Goal: Task Accomplishment & Management: Use online tool/utility

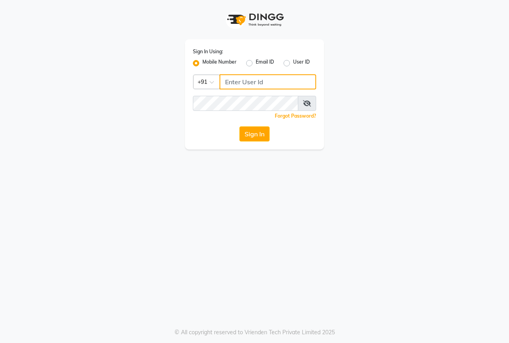
click at [235, 81] on input "Username" at bounding box center [267, 81] width 97 height 15
type input "8828059412"
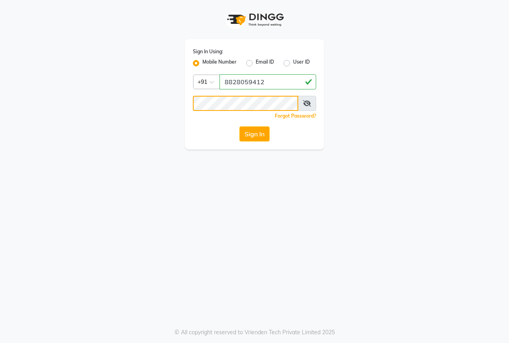
click at [239, 126] on button "Sign In" at bounding box center [254, 133] width 30 height 15
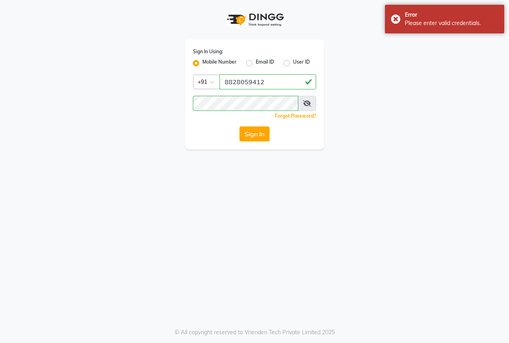
click at [307, 107] on span at bounding box center [307, 103] width 18 height 15
click at [307, 104] on icon at bounding box center [307, 103] width 8 height 6
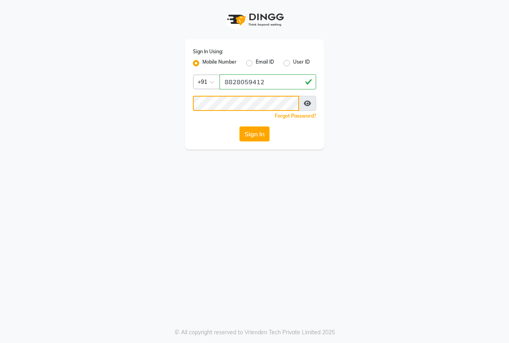
click at [239, 126] on button "Sign In" at bounding box center [254, 133] width 30 height 15
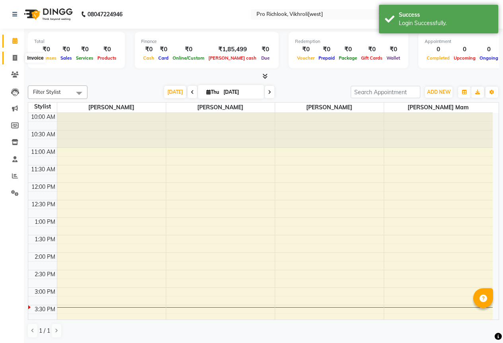
click at [13, 59] on icon at bounding box center [15, 58] width 4 height 6
select select "6670"
select select "service"
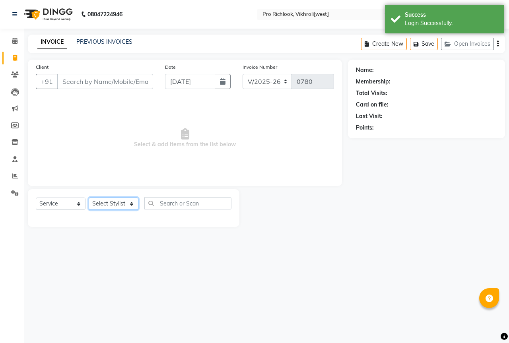
click at [119, 205] on select "Select Stylist [PERSON_NAME] Akash [PERSON_NAME] Mam [PERSON_NAME]" at bounding box center [114, 203] width 50 height 12
select select "52052"
click at [89, 197] on select "Select Stylist [PERSON_NAME] Akash [PERSON_NAME] Mam [PERSON_NAME]" at bounding box center [114, 203] width 50 height 12
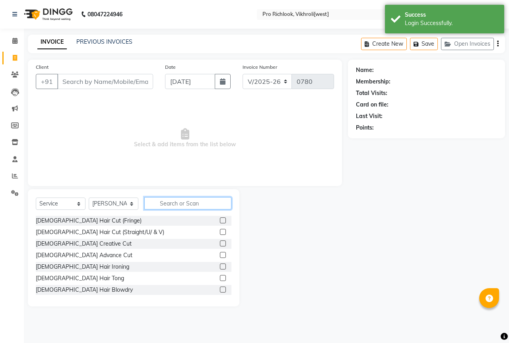
click at [188, 202] on input "text" at bounding box center [187, 203] width 87 height 12
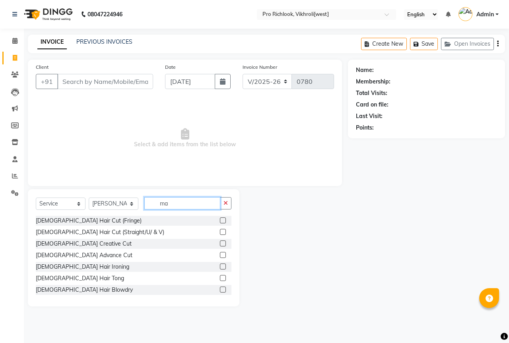
type input "m"
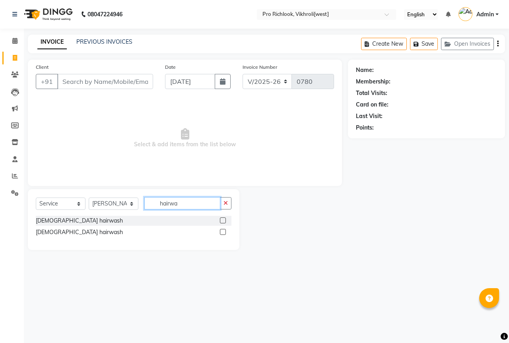
type input "hairwa"
click at [223, 234] on label at bounding box center [223, 232] width 6 height 6
click at [223, 234] on input "checkbox" at bounding box center [222, 232] width 5 height 5
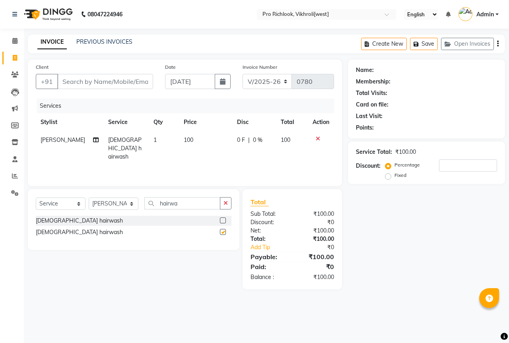
checkbox input "false"
click at [190, 139] on td "100" at bounding box center [205, 148] width 53 height 35
select select "52052"
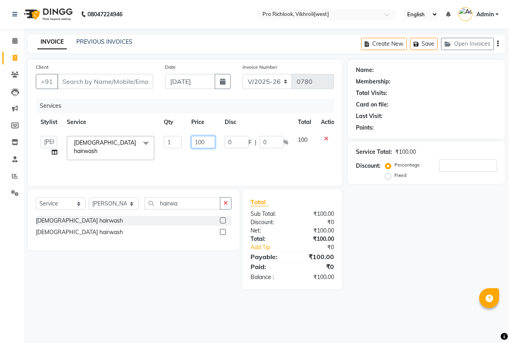
click at [213, 144] on input "100" at bounding box center [203, 142] width 24 height 12
type input "1"
type input "300"
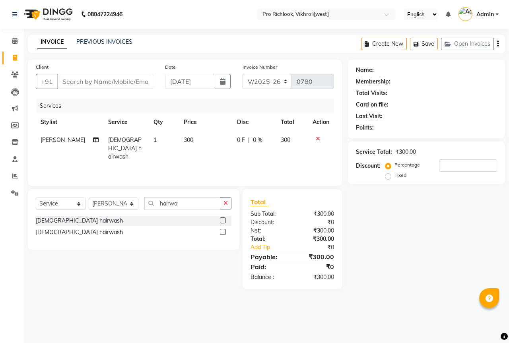
click at [376, 224] on div "Name: Membership: Total Visits: Card on file: Last Visit: Points: Service Total…" at bounding box center [429, 175] width 163 height 230
click at [150, 80] on input "Client" at bounding box center [105, 81] width 96 height 15
type input "m"
type input "0"
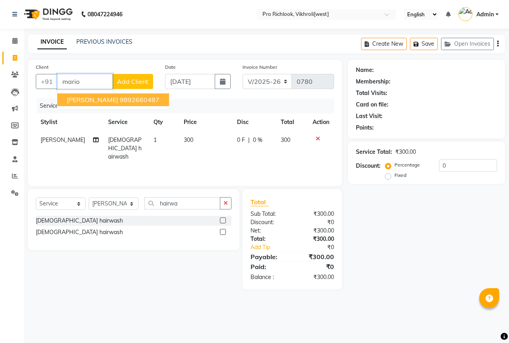
click at [139, 99] on button "[PERSON_NAME] 9892660487" at bounding box center [113, 99] width 112 height 13
type input "9892660487"
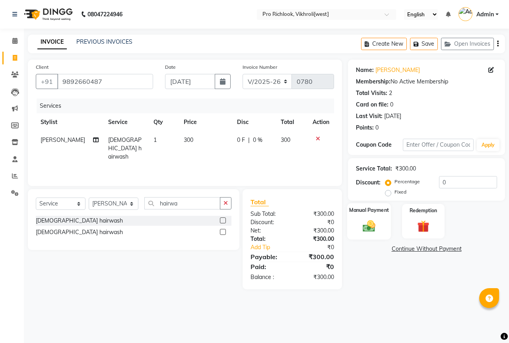
click at [371, 228] on img at bounding box center [368, 226] width 21 height 15
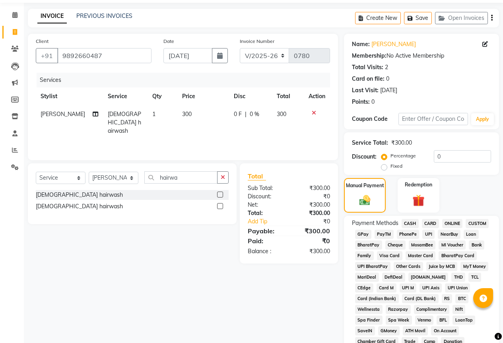
scroll to position [40, 0]
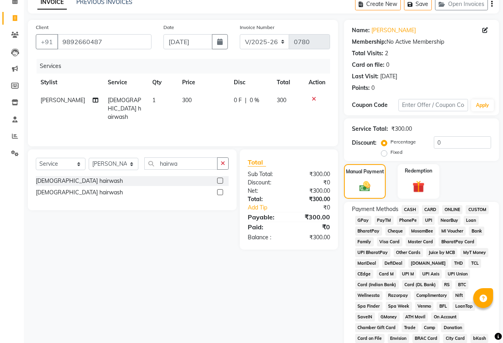
click at [364, 221] on span "GPay" at bounding box center [363, 220] width 16 height 9
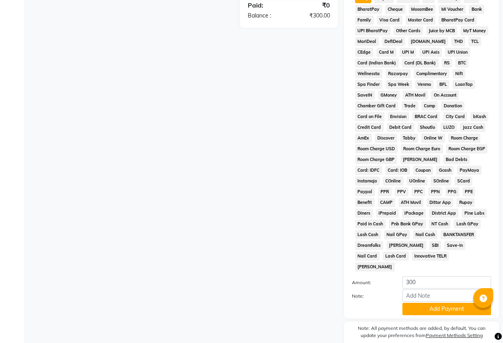
scroll to position [284, 0]
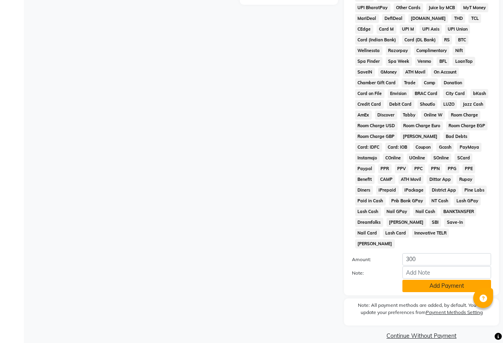
click at [448, 280] on button "Add Payment" at bounding box center [446, 286] width 89 height 12
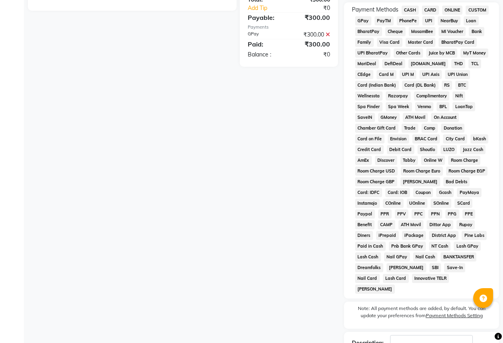
scroll to position [287, 0]
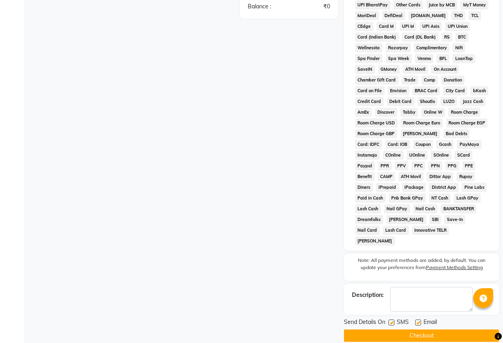
click at [403, 329] on button "Checkout" at bounding box center [421, 335] width 155 height 12
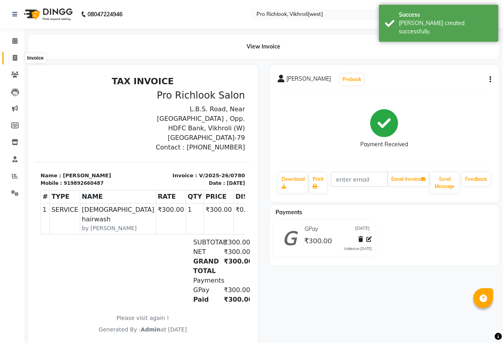
click at [14, 57] on icon at bounding box center [15, 58] width 4 height 6
select select "6670"
select select "service"
